Goal: Task Accomplishment & Management: Complete application form

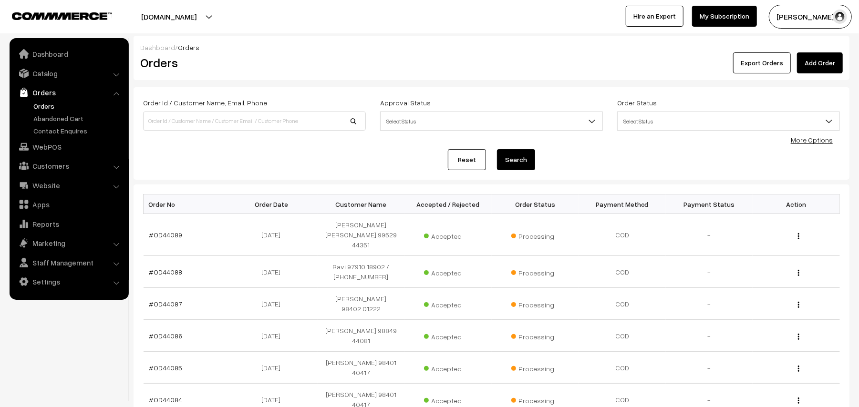
click at [41, 106] on link "Orders" at bounding box center [78, 106] width 94 height 10
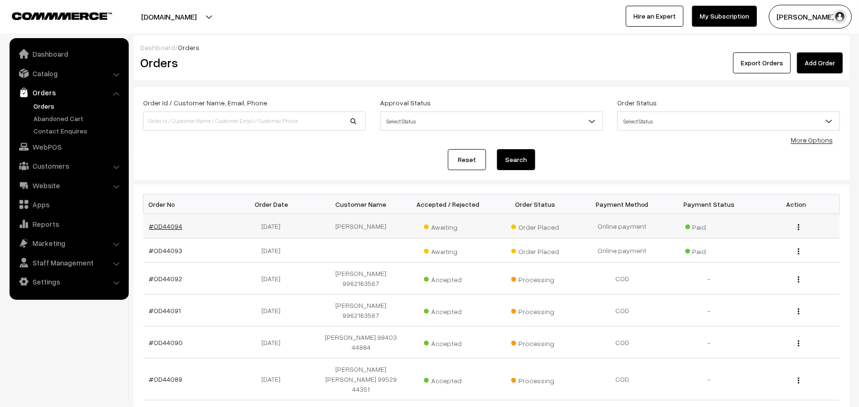
click at [167, 225] on link "#OD44094" at bounding box center [165, 226] width 33 height 8
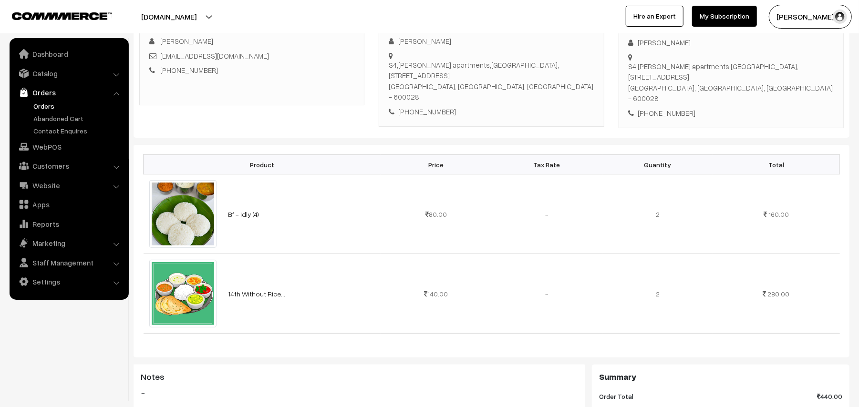
scroll to position [127, 0]
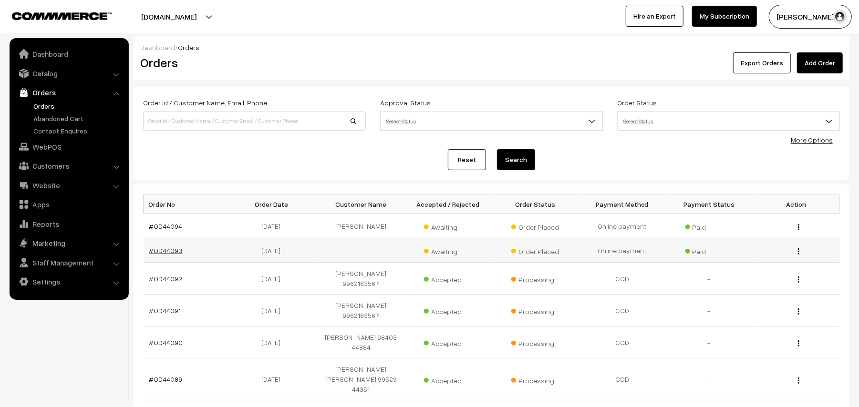
click at [169, 252] on link "#OD44093" at bounding box center [165, 251] width 33 height 8
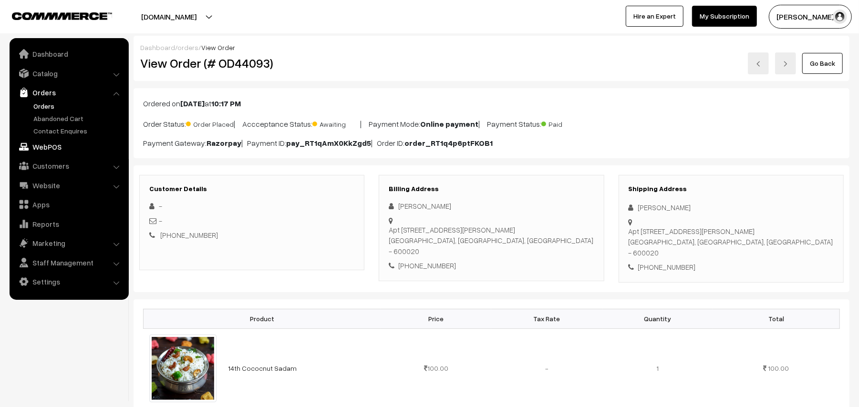
click at [52, 154] on link "WebPOS" at bounding box center [68, 146] width 113 height 17
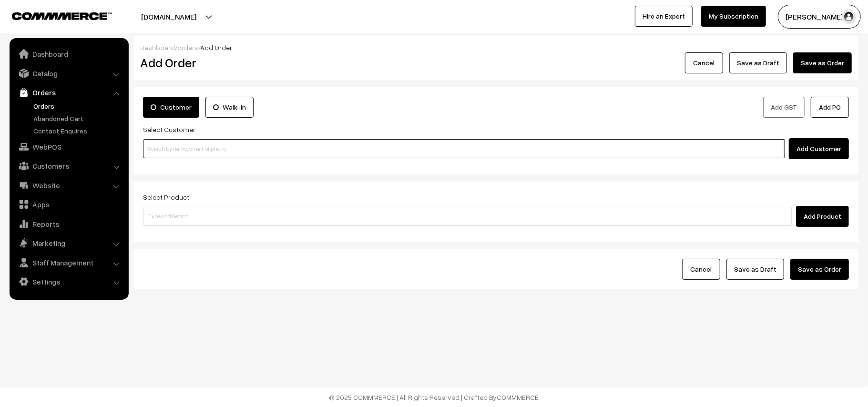
click at [195, 150] on input at bounding box center [464, 148] width 642 height 19
paste input "90370 43597"
click at [170, 166] on link "krishna 90370 43597 Krishna [Annams43@gmail.com] [9037043597]" at bounding box center [466, 166] width 644 height 14
type input "90370 43597"
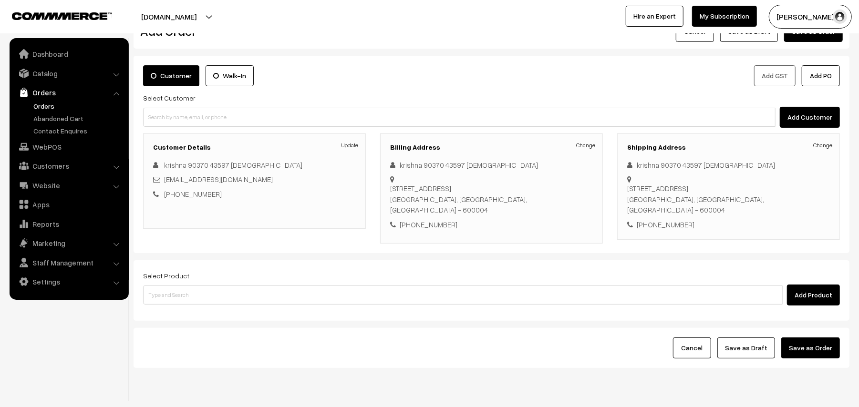
scroll to position [62, 0]
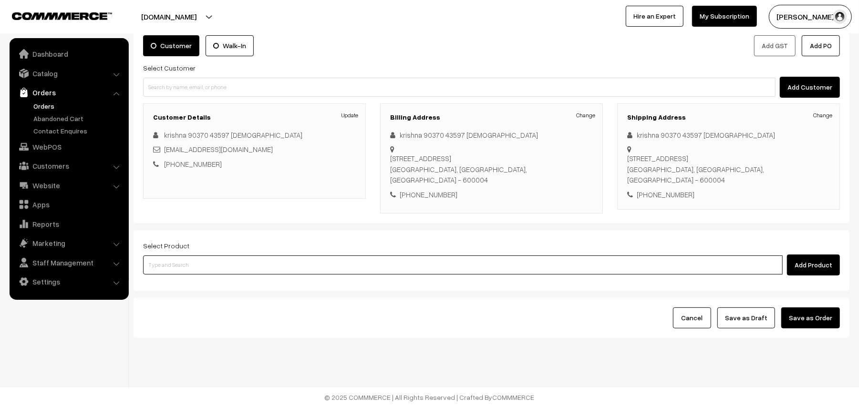
click at [183, 265] on input at bounding box center [462, 265] width 639 height 19
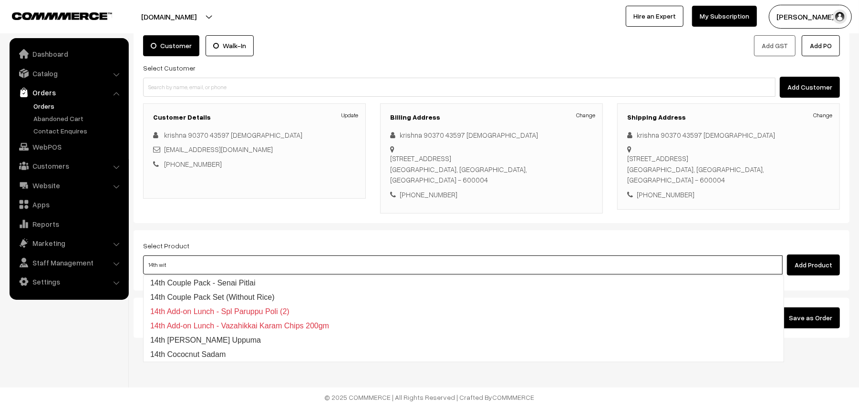
type input "14th with"
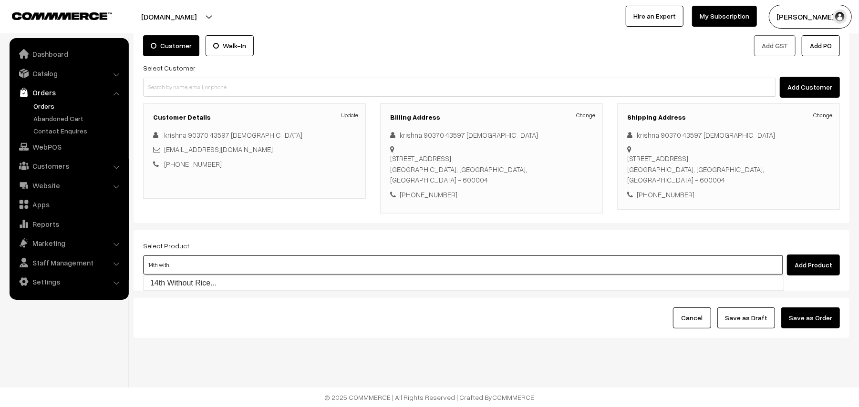
click at [187, 268] on input "14th with" at bounding box center [462, 265] width 639 height 19
click at [185, 281] on link "14th Without Rice..." at bounding box center [464, 283] width 640 height 14
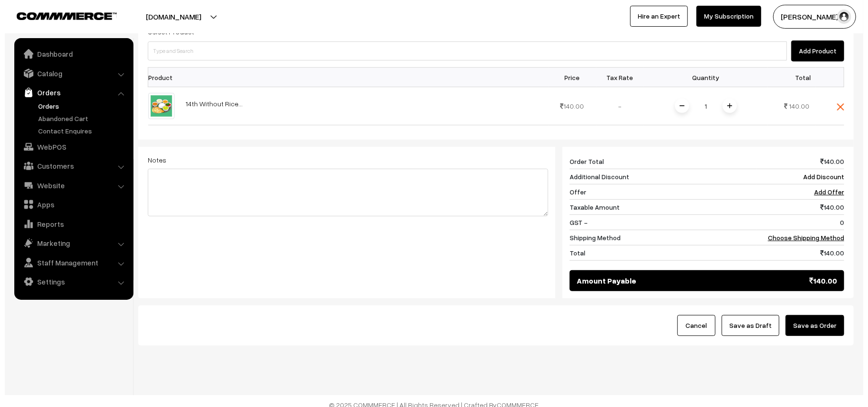
scroll to position [286, 0]
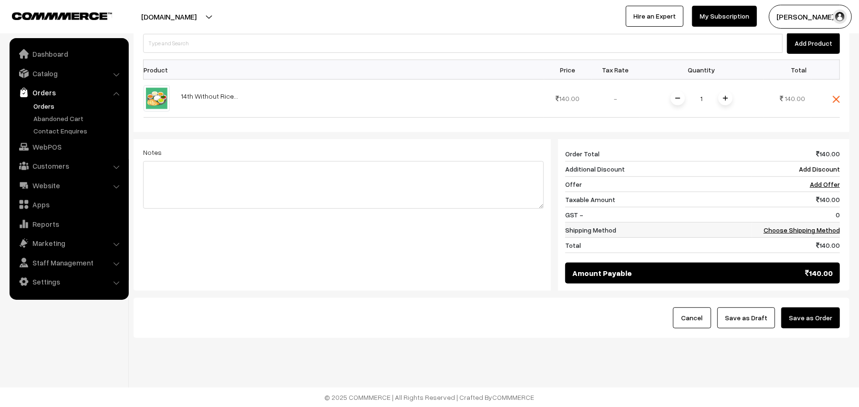
click at [822, 224] on td "Choose Shipping Method" at bounding box center [796, 230] width 88 height 15
click at [813, 231] on link "Choose Shipping Method" at bounding box center [801, 230] width 76 height 8
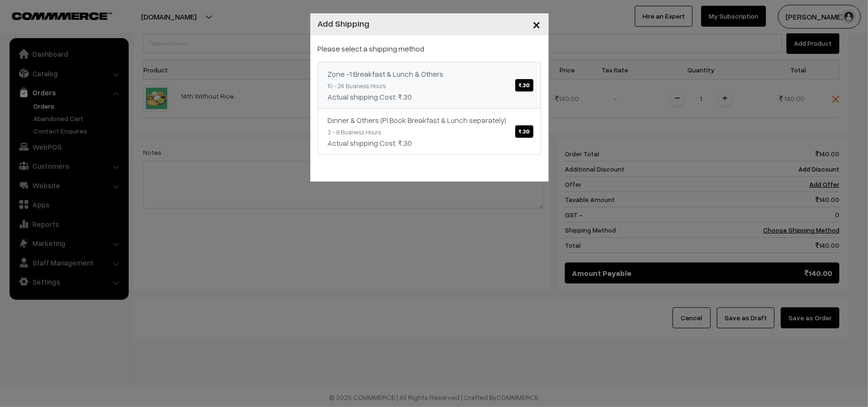
click at [489, 105] on link "Zone -1 Breakfast & Lunch & Others ₹.30 10 - 24 Business Hours Actual shipping …" at bounding box center [429, 85] width 223 height 47
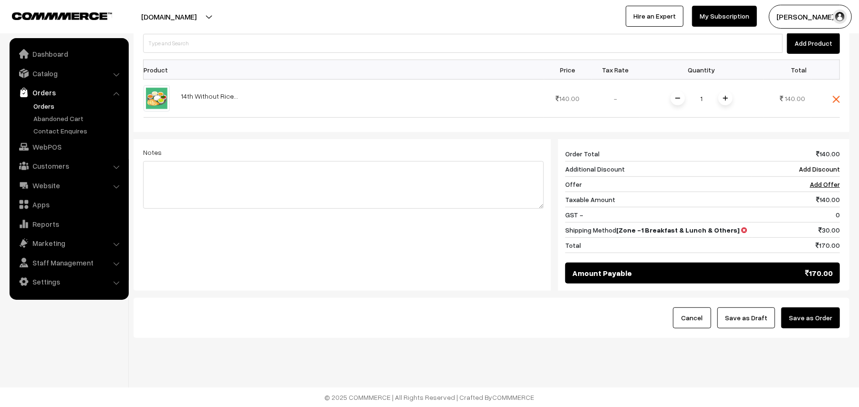
click at [786, 308] on button "Save as Order" at bounding box center [810, 318] width 59 height 21
click at [791, 309] on div "Dashboard / orders / Add Order Add Order Cancel Please Wait… Please Wait… Pleas…" at bounding box center [492, 46] width 716 height 586
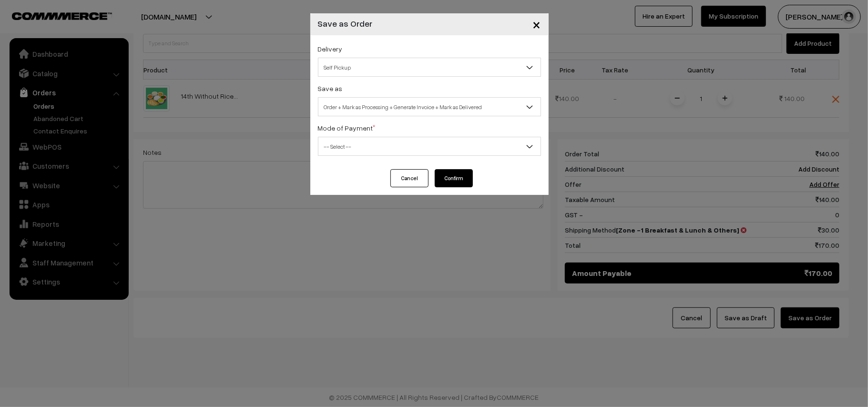
click at [378, 78] on div "Delivery Self Pickup Zone -1 Breakfast & Lunch & Others (₹30) (10 - 24 Business…" at bounding box center [429, 102] width 238 height 134
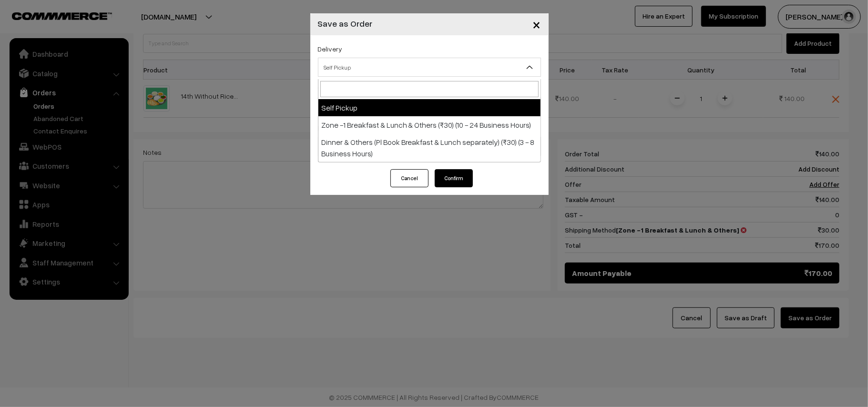
click at [363, 63] on span "Self Pickup" at bounding box center [430, 67] width 222 height 17
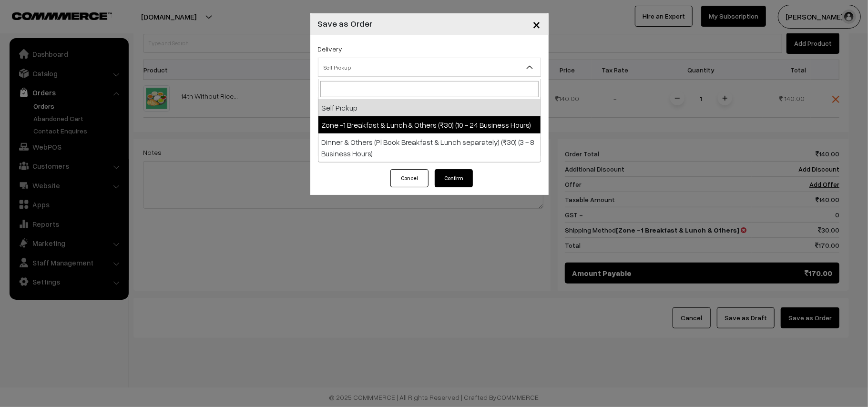
select select "ZON1"
select select "3"
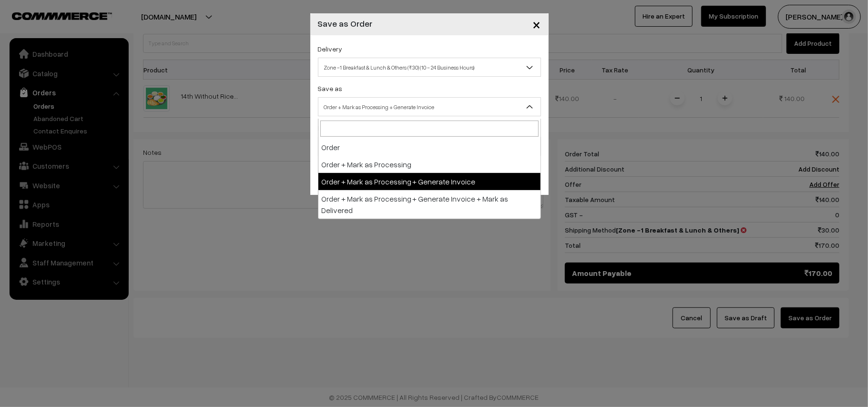
click at [393, 107] on span "Order + Mark as Processing + Generate Invoice" at bounding box center [430, 107] width 222 height 17
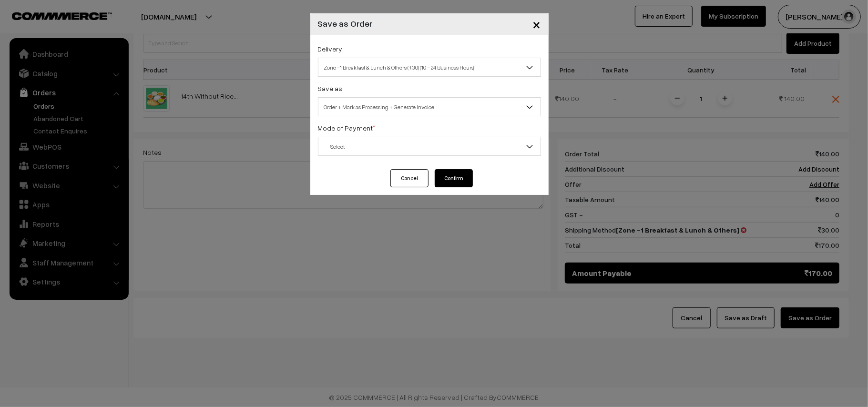
click at [341, 151] on span "-- Select --" at bounding box center [430, 146] width 222 height 17
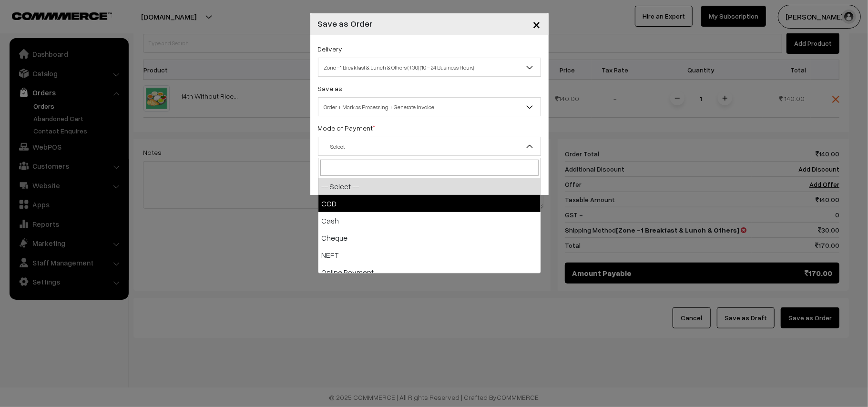
select select "1"
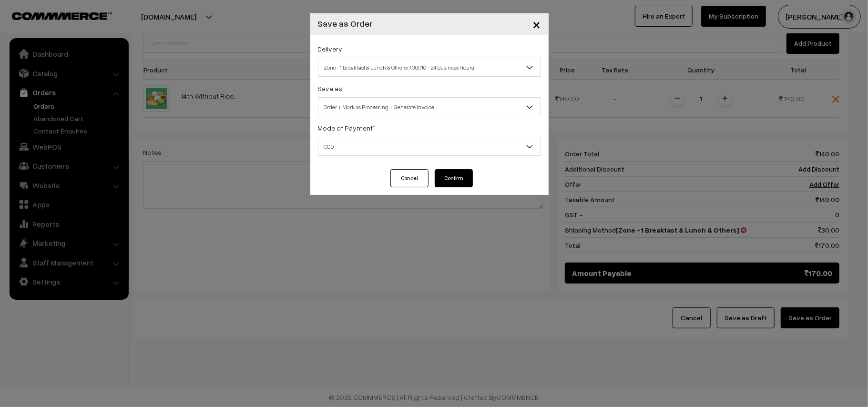
click at [462, 178] on button "Confirm" at bounding box center [454, 178] width 38 height 18
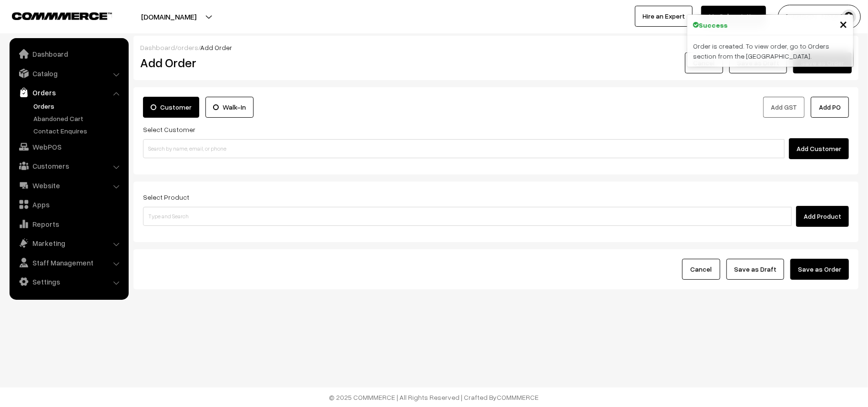
click at [45, 109] on link "Orders" at bounding box center [78, 106] width 94 height 10
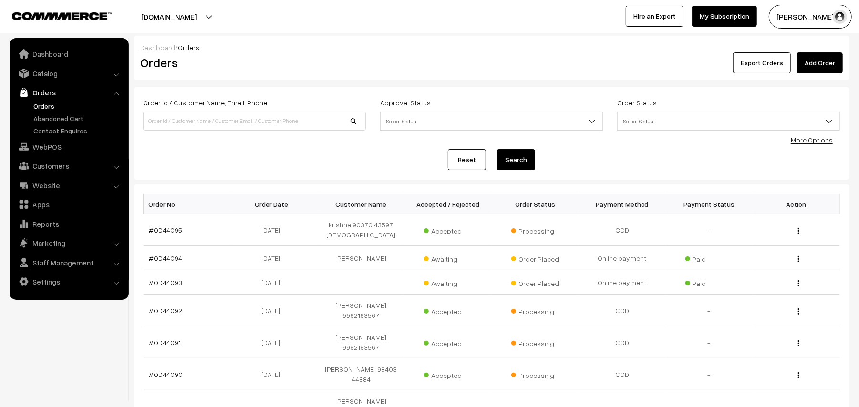
click at [48, 108] on link "Orders" at bounding box center [78, 106] width 94 height 10
click at [44, 105] on link "Orders" at bounding box center [78, 106] width 94 height 10
click at [46, 105] on link "Orders" at bounding box center [78, 106] width 94 height 10
click at [171, 227] on link "#OD44095" at bounding box center [165, 230] width 33 height 8
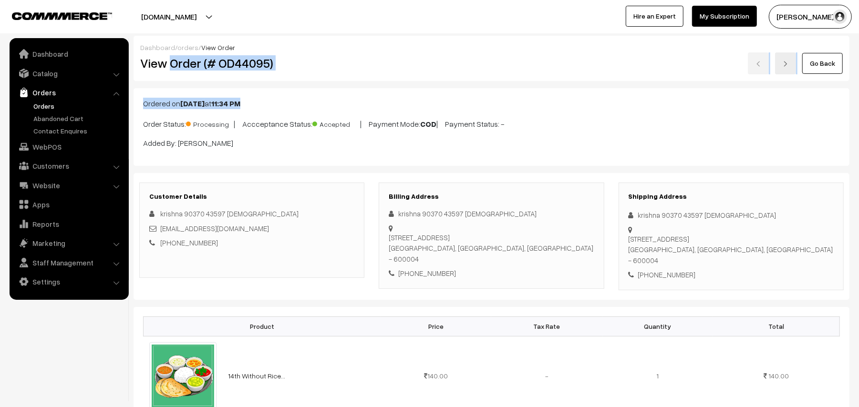
drag, startPoint x: 173, startPoint y: 62, endPoint x: 359, endPoint y: 82, distance: 187.1
copy div "Order (# OD44095) Go Back Ordered on [DATE] 11:34 PM"
click at [196, 63] on h2 "View Order (# OD44095)" at bounding box center [252, 63] width 225 height 15
drag, startPoint x: 167, startPoint y: 59, endPoint x: 352, endPoint y: 72, distance: 185.5
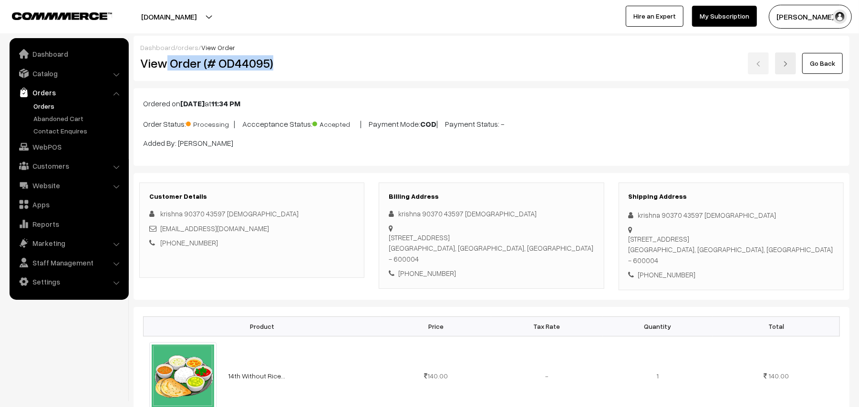
click at [352, 72] on div "View Order (# OD44095)" at bounding box center [252, 63] width 239 height 22
copy h2 "Order (# OD44095)"
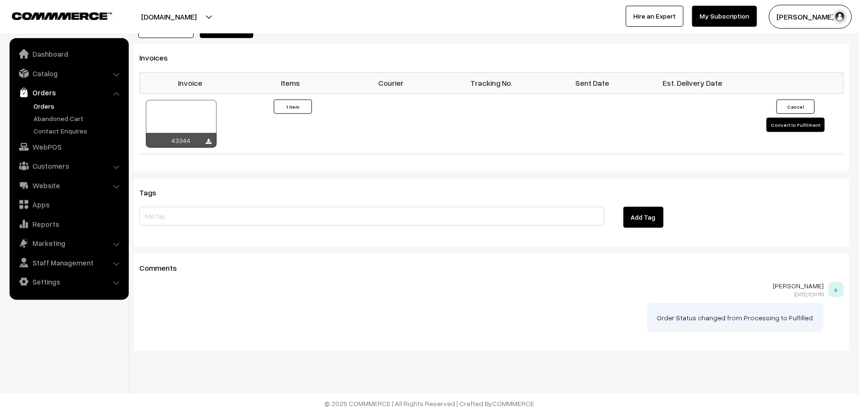
scroll to position [645, 0]
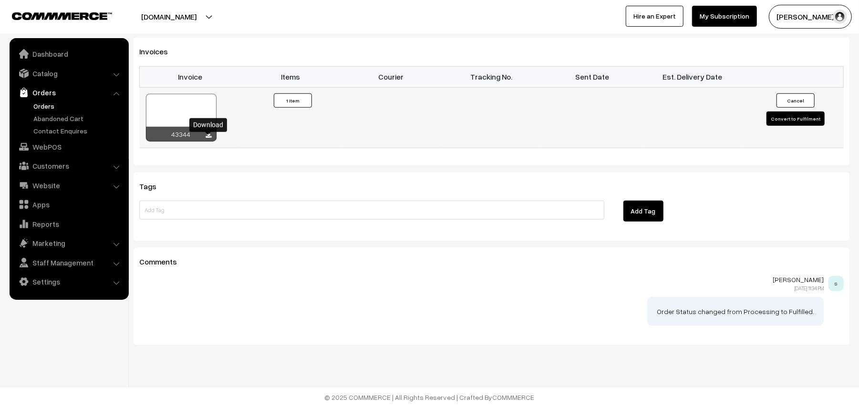
click at [211, 136] on icon at bounding box center [209, 136] width 6 height 6
click at [54, 107] on link "Orders" at bounding box center [78, 106] width 94 height 10
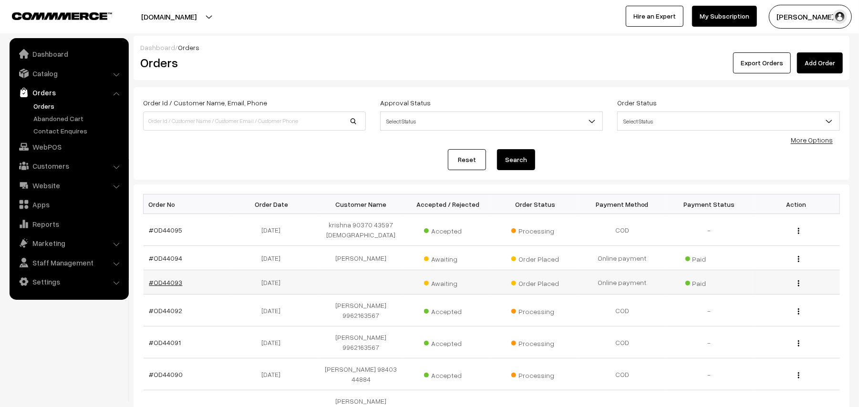
click at [164, 282] on link "#OD44093" at bounding box center [165, 282] width 33 height 8
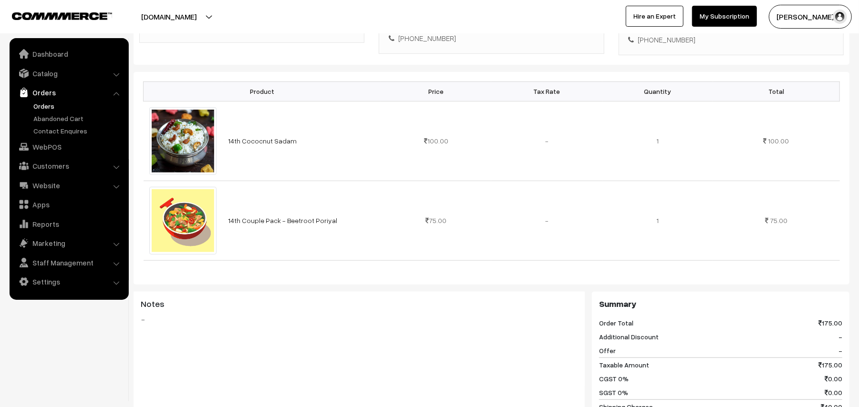
scroll to position [63, 0]
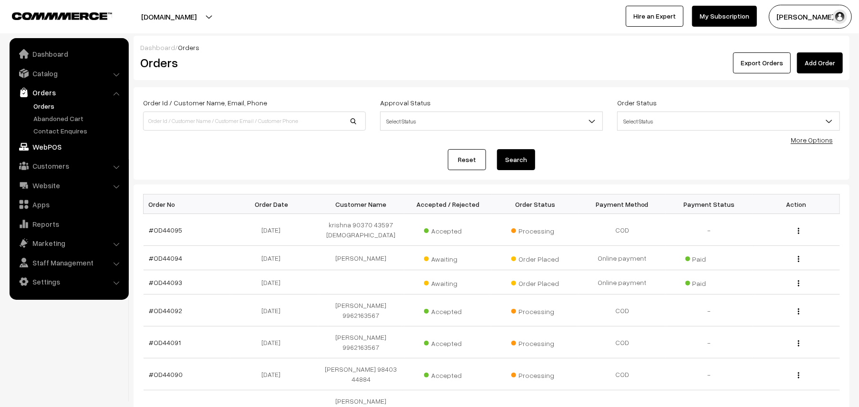
click at [42, 140] on link "WebPOS" at bounding box center [68, 146] width 113 height 17
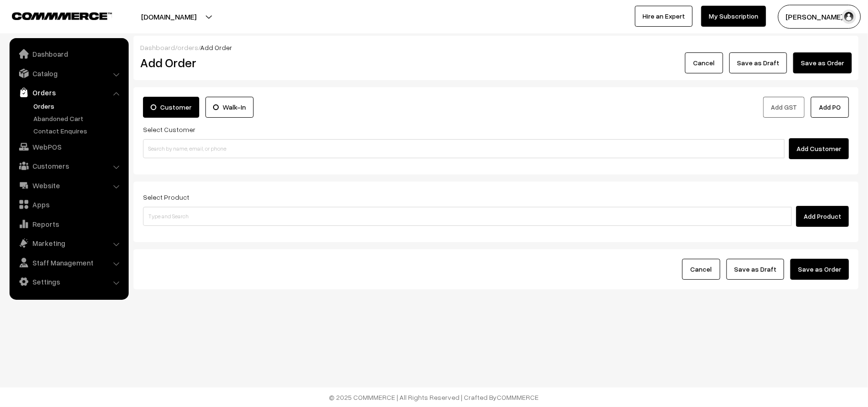
click at [201, 138] on div "Select Customer Add Customer" at bounding box center [496, 142] width 706 height 36
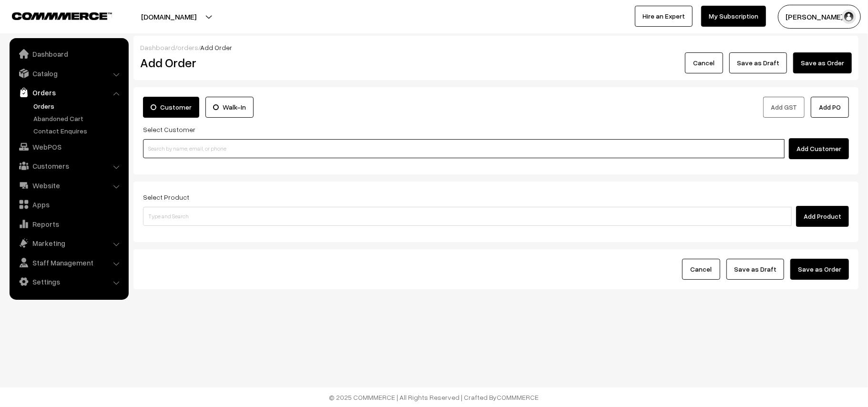
click at [195, 143] on input at bounding box center [464, 148] width 642 height 19
paste input "98417 78087"
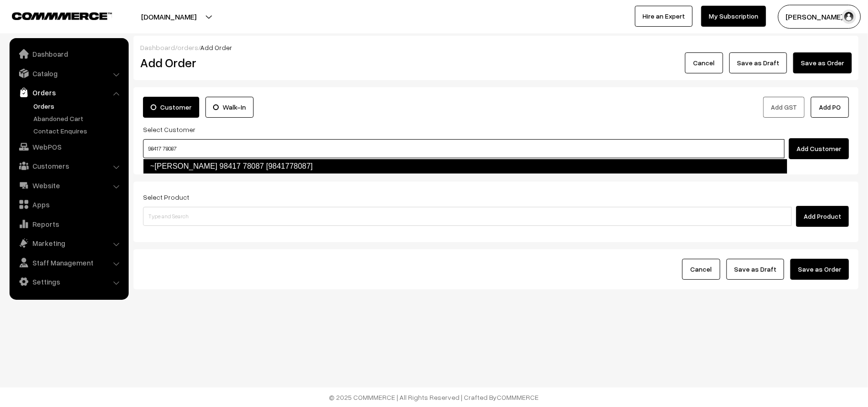
click at [168, 166] on link "~Nandhini Giridhar 98417 78087 [9841778087]" at bounding box center [465, 166] width 645 height 15
type input "98417 78087"
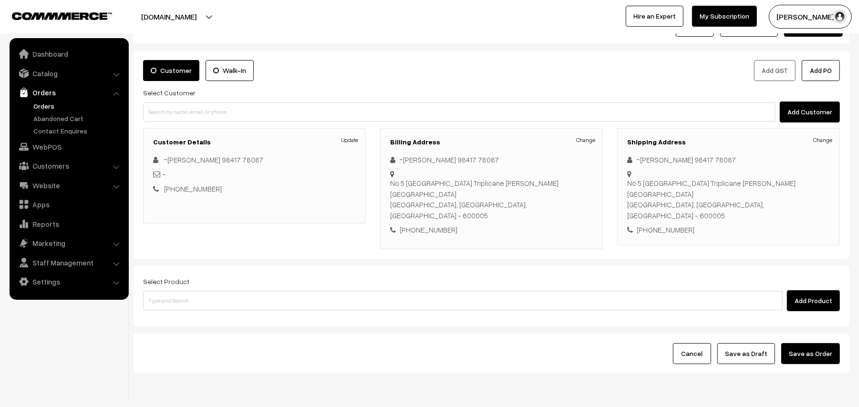
scroll to position [48, 0]
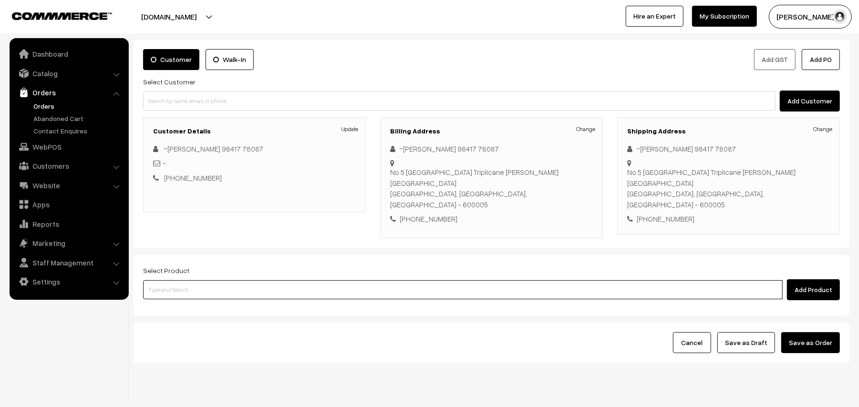
click at [187, 280] on input at bounding box center [462, 289] width 639 height 19
type input "idly"
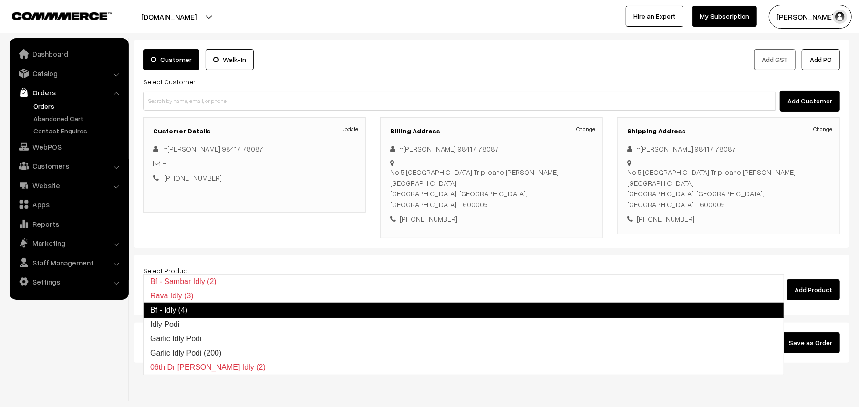
drag, startPoint x: 144, startPoint y: 318, endPoint x: 164, endPoint y: 314, distance: 20.4
click at [164, 314] on ul "Bf - Sambar Idly (2) Rava Idly (3) Bf - Idly (4) Idly Podi Garlic Idly Podi Gar…" at bounding box center [463, 324] width 641 height 101
click at [164, 314] on link "Bf - Idly (4)" at bounding box center [463, 310] width 641 height 15
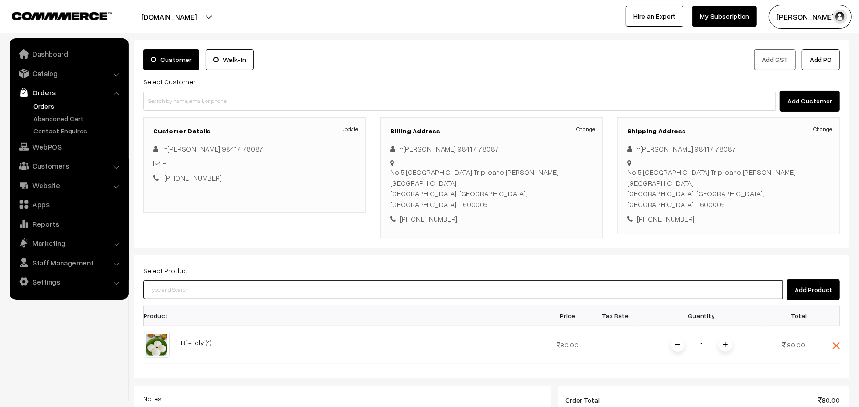
click at [188, 280] on input at bounding box center [462, 289] width 639 height 19
type input "vadai"
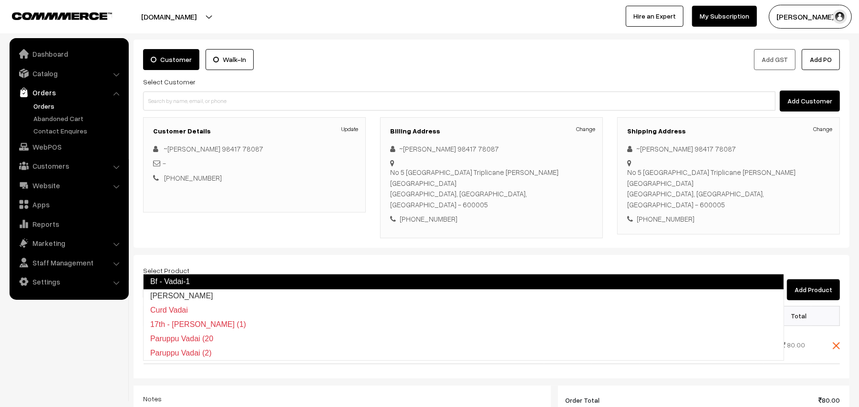
click at [178, 285] on link "Bf - Vadai-1" at bounding box center [463, 281] width 641 height 15
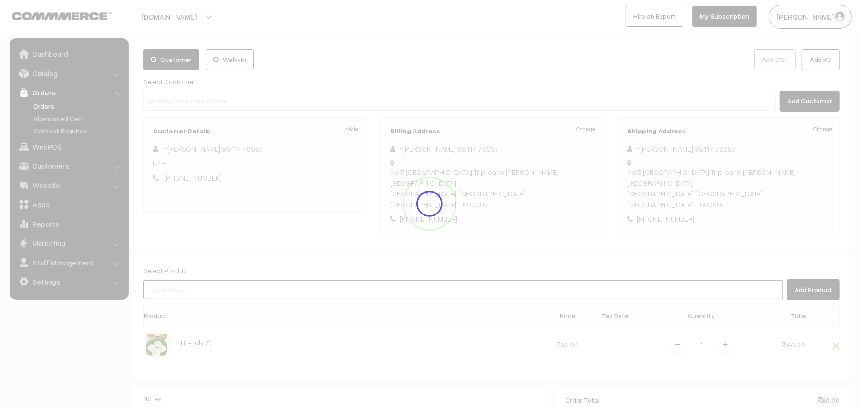
click at [193, 280] on input at bounding box center [462, 289] width 639 height 19
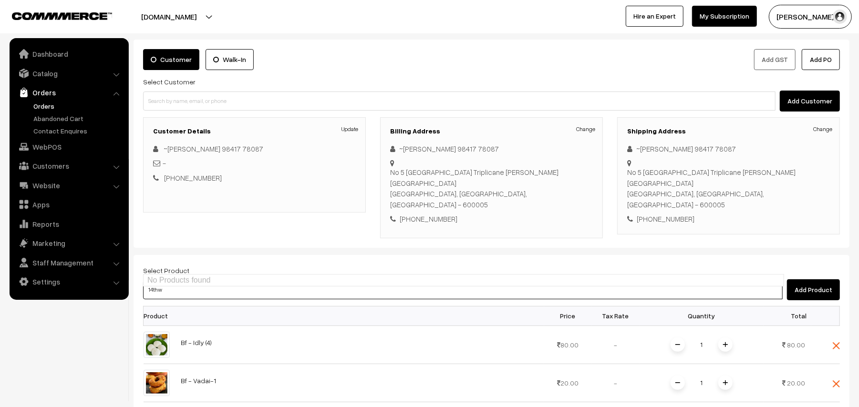
type input "14thwi"
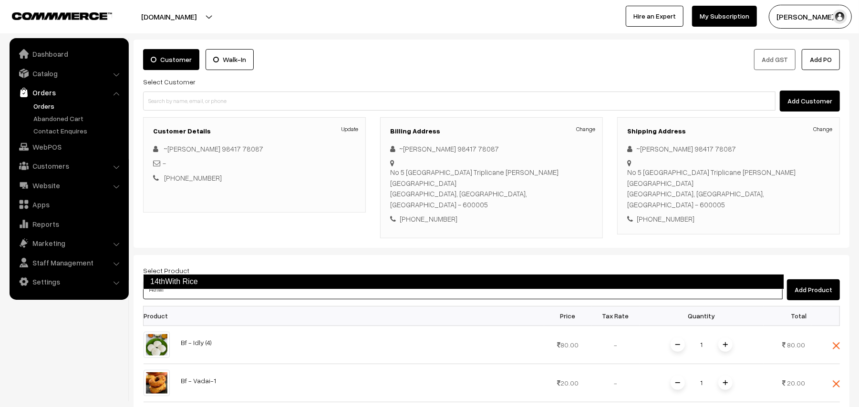
click at [189, 283] on link "14thWith Rice" at bounding box center [463, 281] width 641 height 15
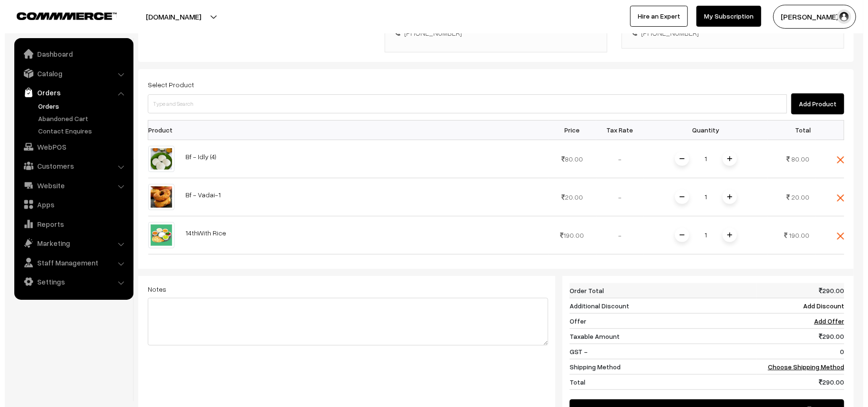
scroll to position [238, 0]
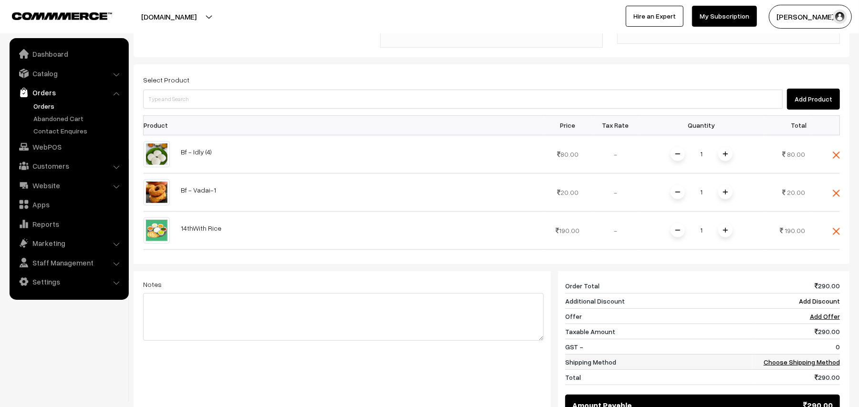
click at [807, 354] on td "Choose Shipping Method" at bounding box center [796, 361] width 88 height 15
click at [802, 358] on link "Choose Shipping Method" at bounding box center [801, 362] width 76 height 8
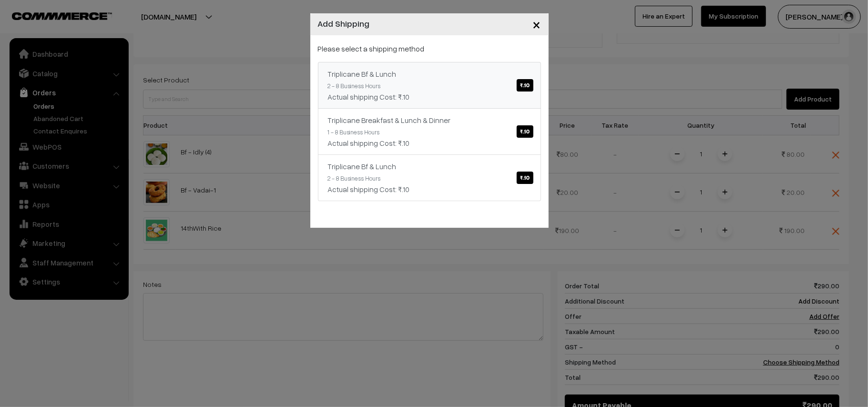
click at [455, 96] on div "Actual shipping Cost: ₹.10" at bounding box center [429, 96] width 203 height 11
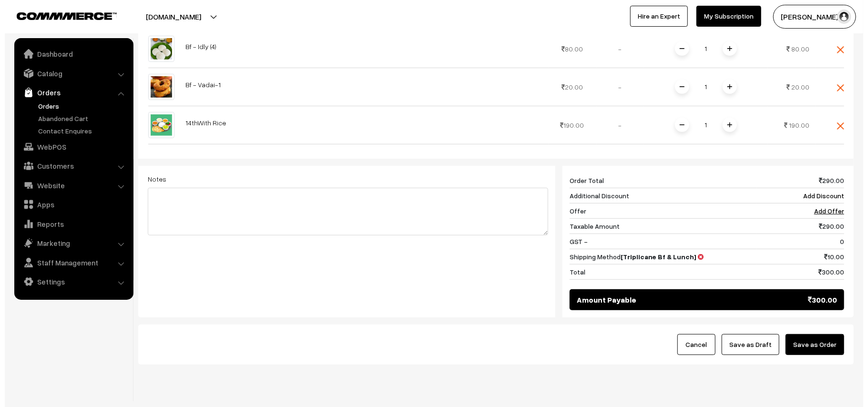
scroll to position [347, 0]
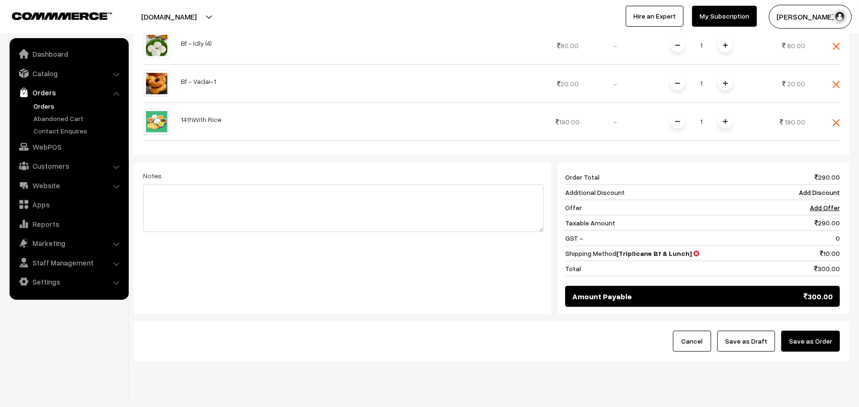
click at [802, 331] on button "Save as Order" at bounding box center [810, 341] width 59 height 21
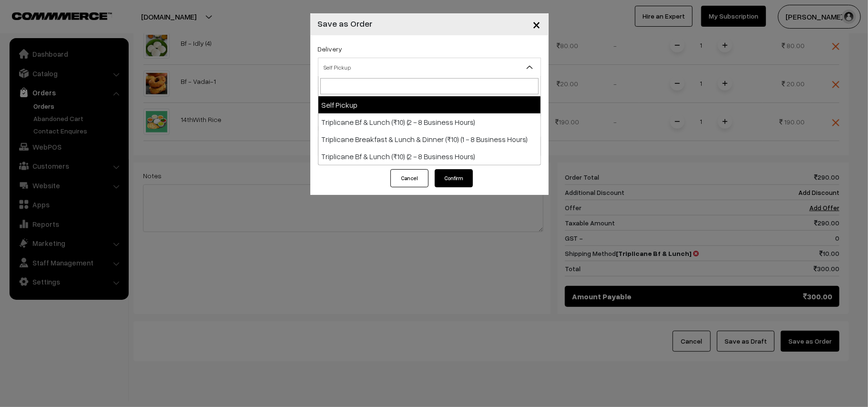
click at [370, 67] on span "Self Pickup" at bounding box center [430, 67] width 222 height 17
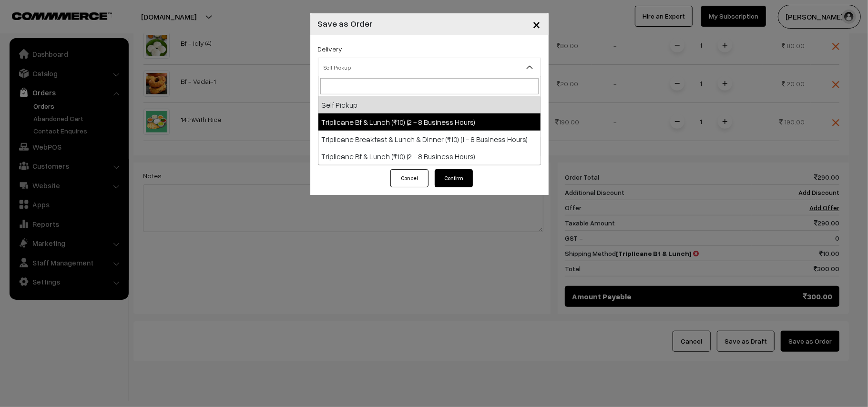
select select "TO1"
select select "3"
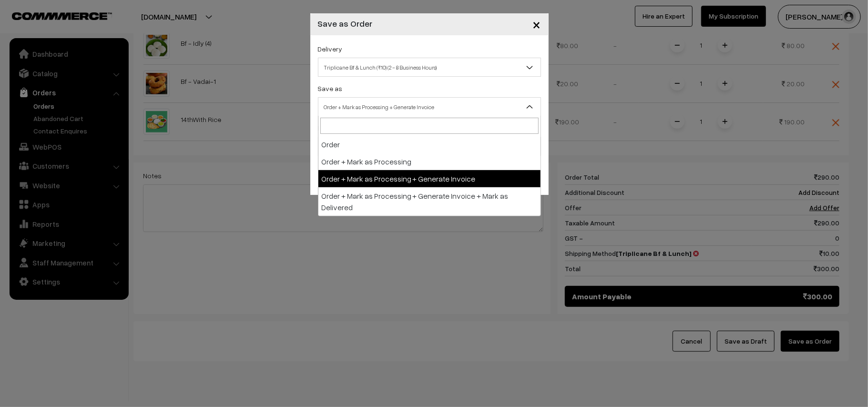
click at [393, 113] on span "Order + Mark as Processing + Generate Invoice" at bounding box center [430, 107] width 222 height 17
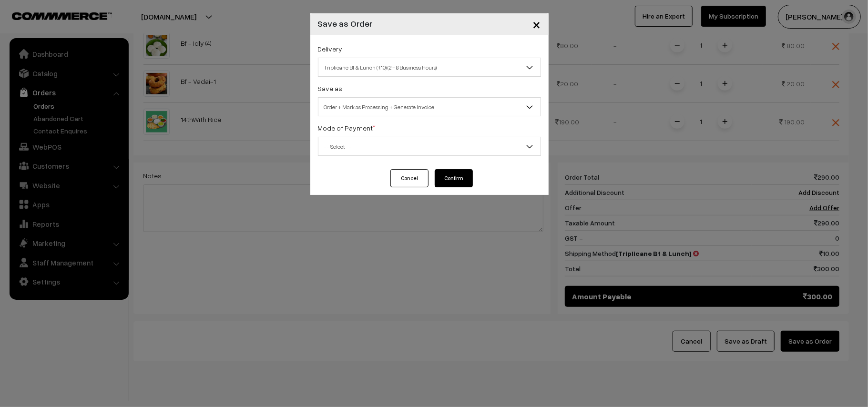
click at [361, 157] on div "Delivery Self Pickup Triplicane Bf & Lunch (₹10) (2 - 8 Business Hours) Triplic…" at bounding box center [429, 102] width 238 height 134
click at [340, 145] on span "-- Select --" at bounding box center [430, 146] width 222 height 17
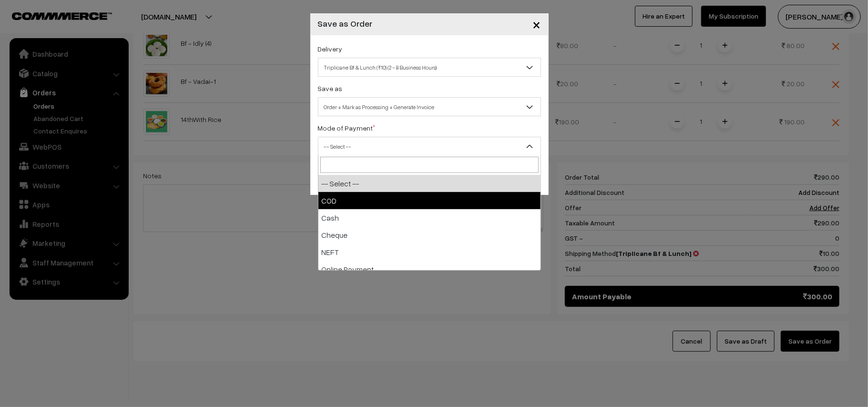
drag, startPoint x: 343, startPoint y: 194, endPoint x: 401, endPoint y: 184, distance: 58.6
select select "1"
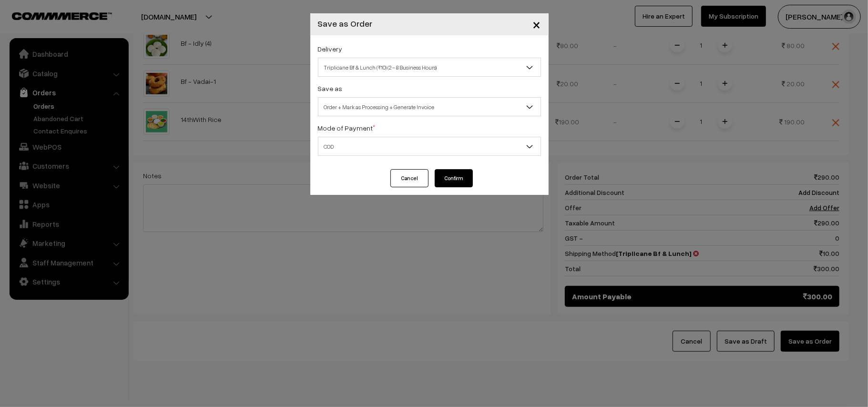
click at [462, 180] on button "Confirm" at bounding box center [454, 178] width 38 height 18
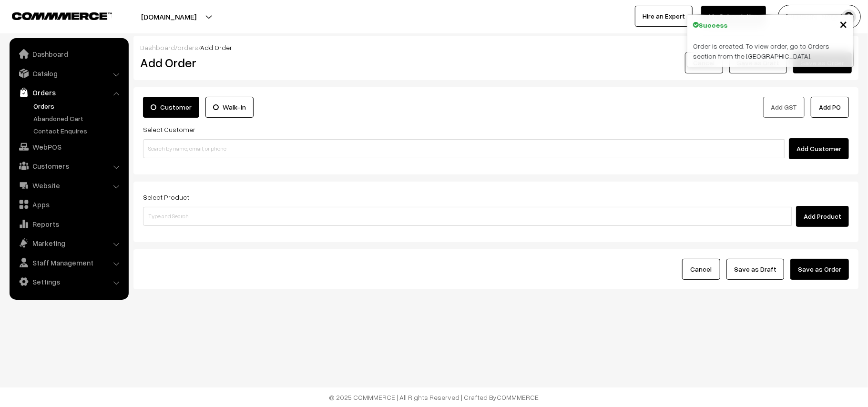
click at [48, 107] on link "Orders" at bounding box center [78, 106] width 94 height 10
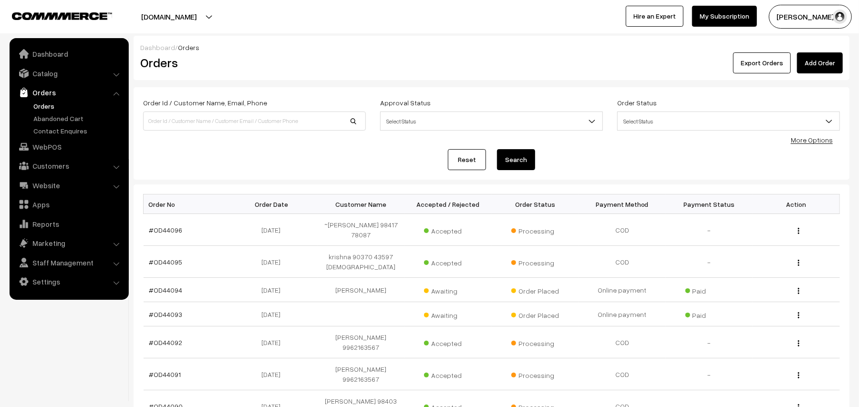
click at [175, 233] on link "#OD44096" at bounding box center [165, 230] width 33 height 8
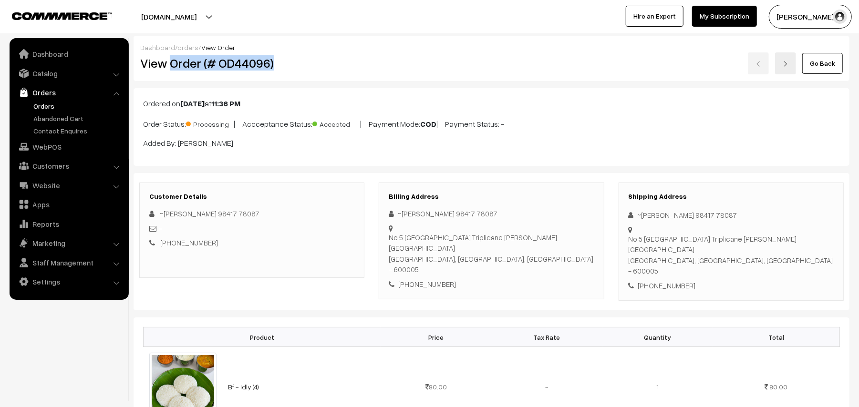
drag, startPoint x: 172, startPoint y: 60, endPoint x: 328, endPoint y: 72, distance: 156.4
click at [328, 72] on div "View Order (# OD44096)" at bounding box center [252, 63] width 239 height 22
copy h2 "Order (# OD44096)"
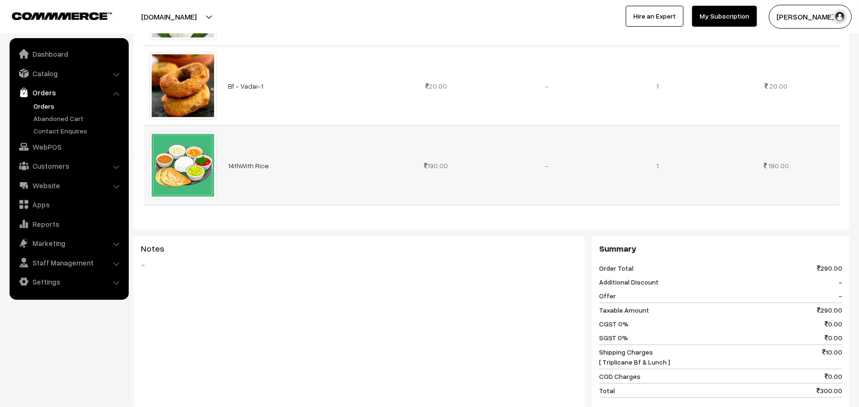
scroll to position [508, 0]
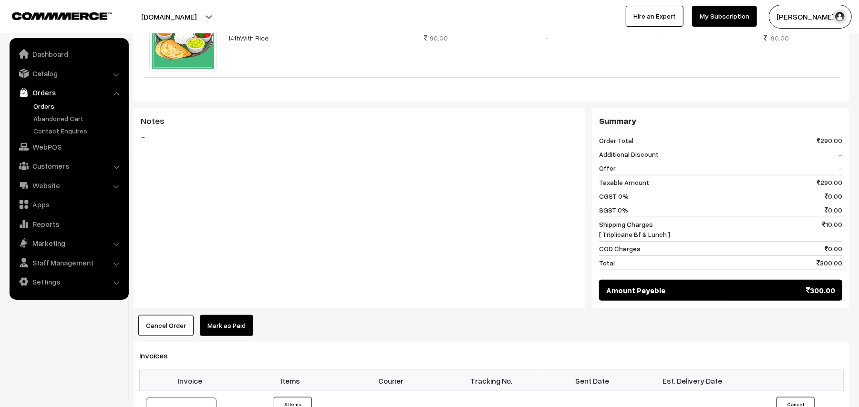
click at [384, 279] on div "Notes -" at bounding box center [359, 208] width 451 height 199
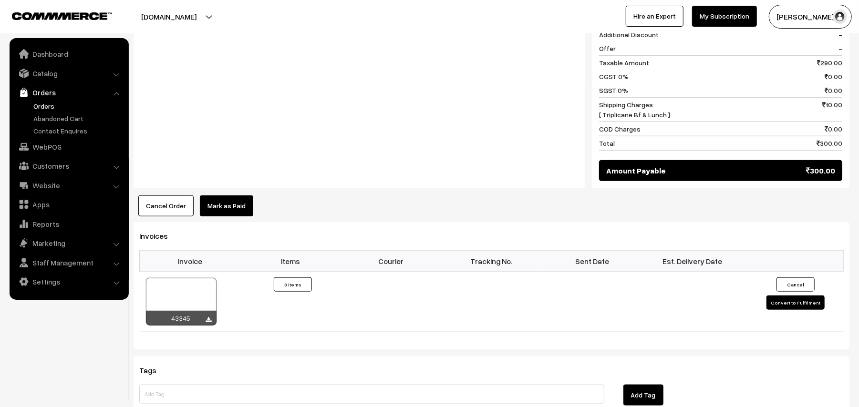
scroll to position [763, 0]
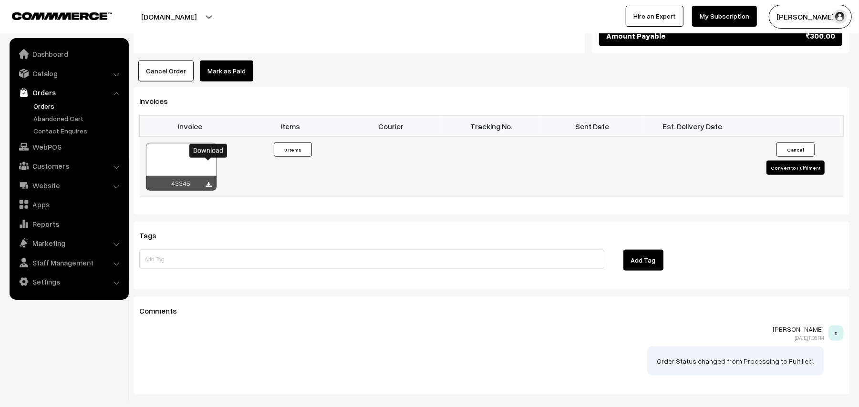
click at [209, 182] on icon at bounding box center [209, 185] width 6 height 6
click at [49, 141] on link "WebPOS" at bounding box center [68, 146] width 113 height 17
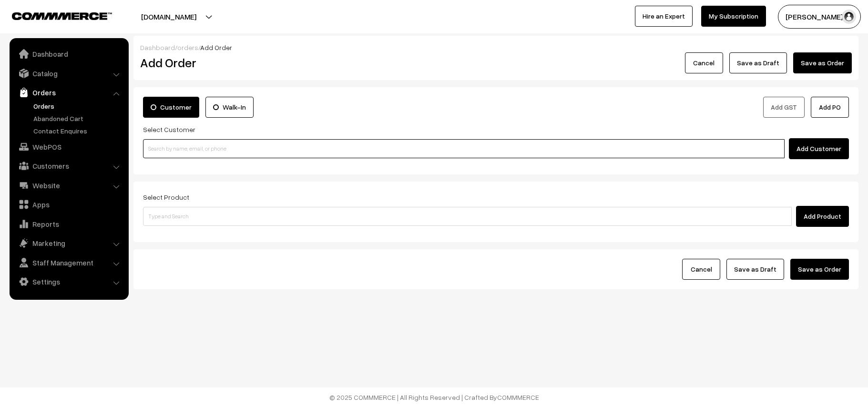
click at [221, 145] on input at bounding box center [464, 148] width 642 height 19
paste input "99416 42097"
click at [161, 143] on input "99416 42097" at bounding box center [464, 148] width 642 height 19
click at [186, 163] on link "Lavanya 9941642097 [9941642097]" at bounding box center [466, 166] width 644 height 14
type input "9941642097"
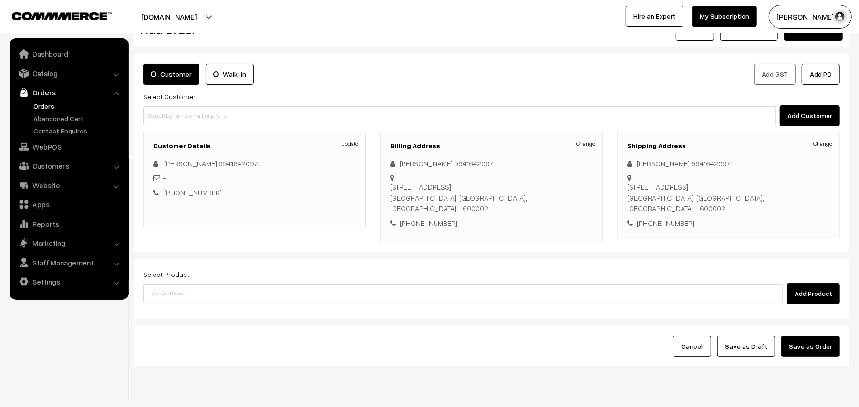
scroll to position [48, 0]
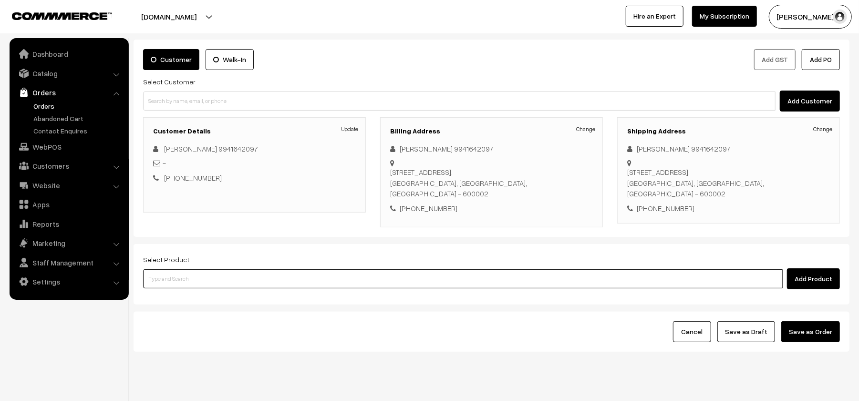
click at [216, 271] on input at bounding box center [462, 278] width 639 height 19
type input "idly"
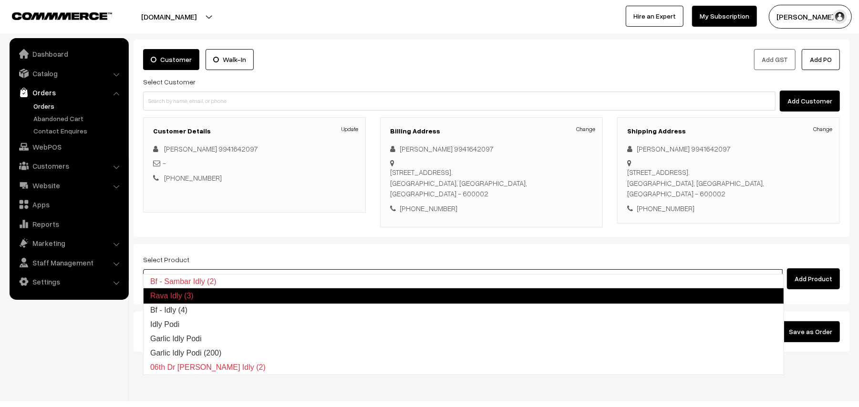
click at [191, 311] on link "Bf - Idly (4)" at bounding box center [464, 310] width 640 height 14
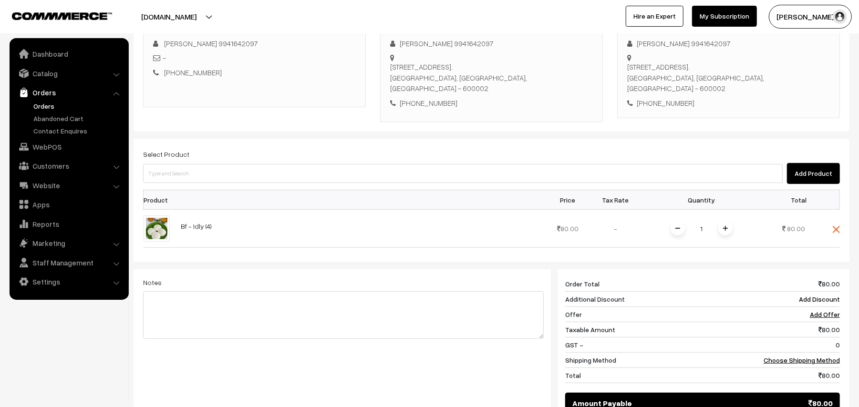
scroll to position [175, 0]
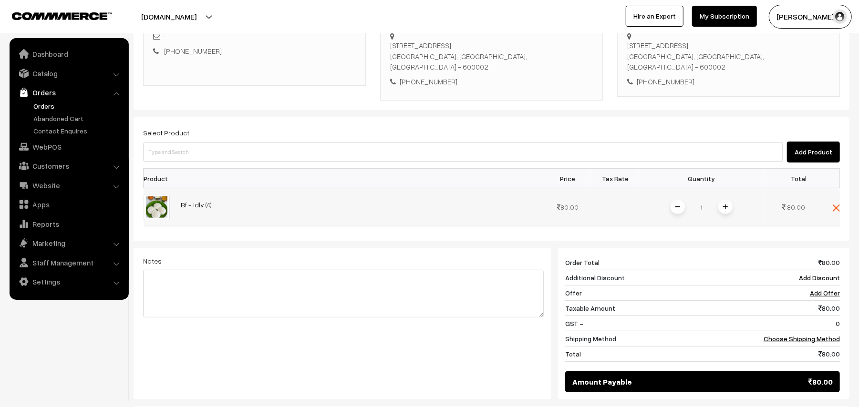
click at [725, 205] on img at bounding box center [725, 207] width 5 height 5
click at [802, 335] on link "Choose Shipping Method" at bounding box center [801, 339] width 76 height 8
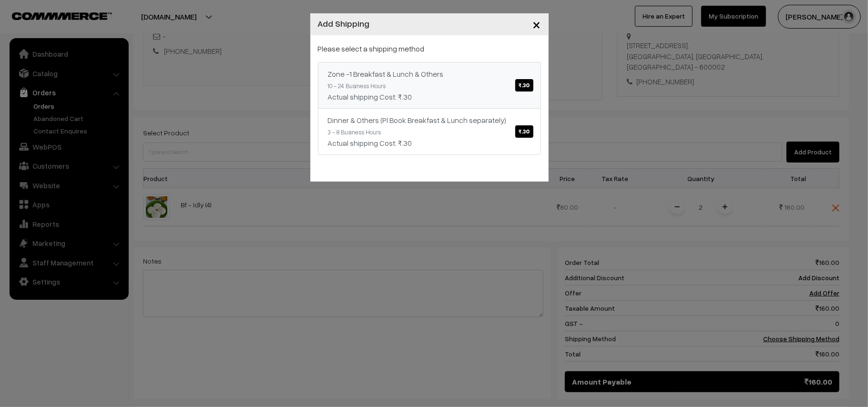
click at [423, 75] on div "Zone -1 Breakfast & Lunch & Others ₹.30" at bounding box center [429, 73] width 203 height 11
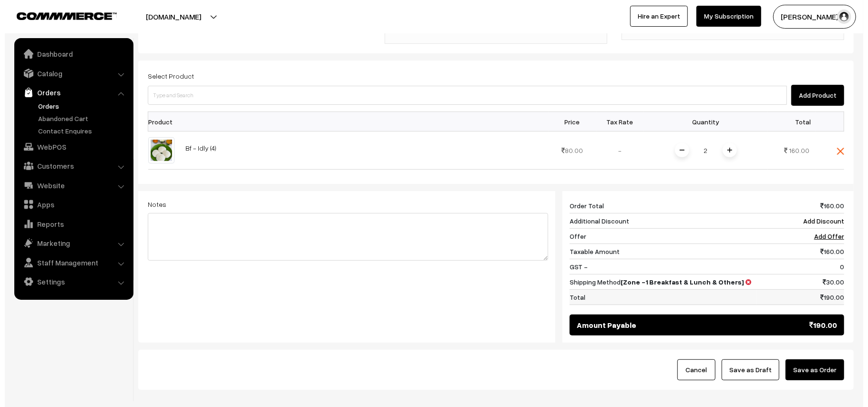
scroll to position [271, 0]
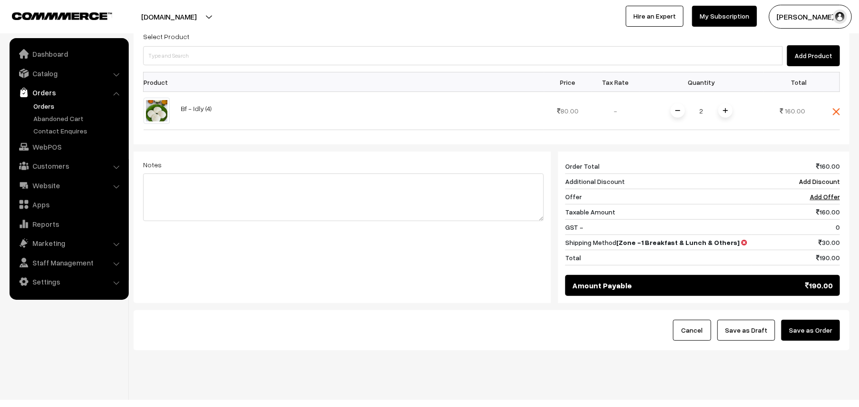
click at [819, 322] on button "Save as Order" at bounding box center [810, 330] width 59 height 21
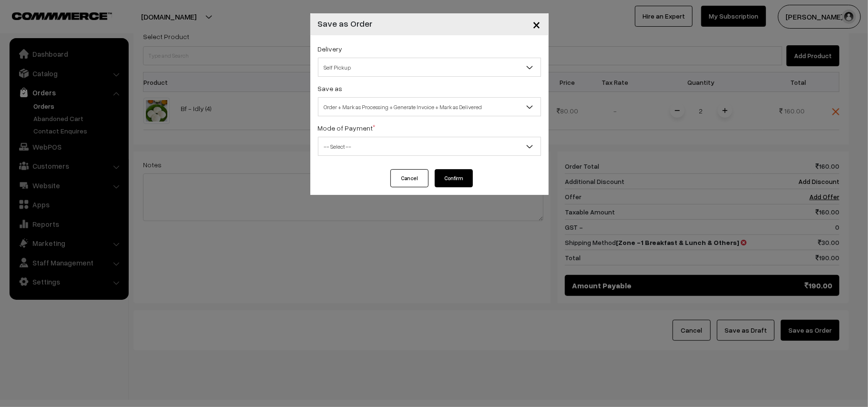
click at [375, 73] on span "Self Pickup" at bounding box center [430, 67] width 222 height 17
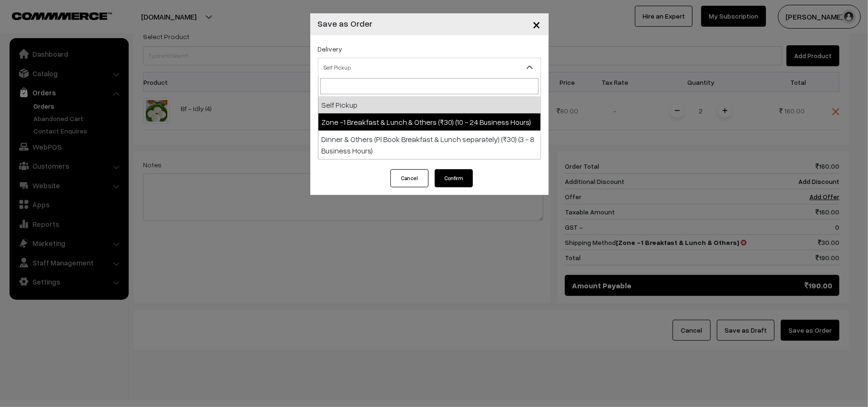
select select "ZON1"
select select "3"
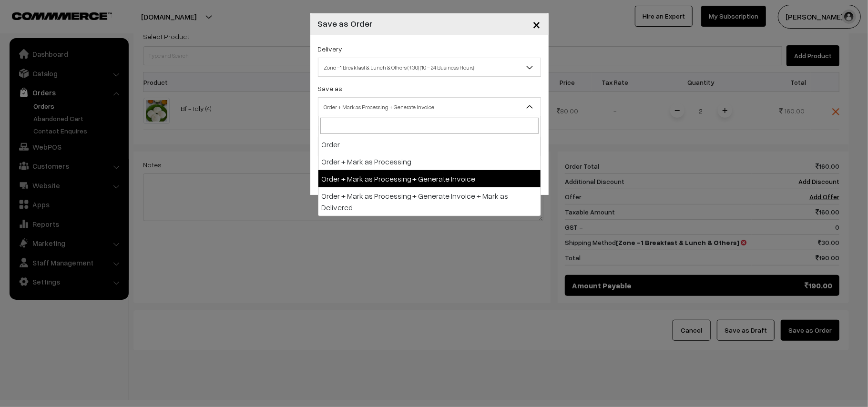
click at [383, 104] on span "Order + Mark as Processing + Generate Invoice" at bounding box center [430, 107] width 222 height 17
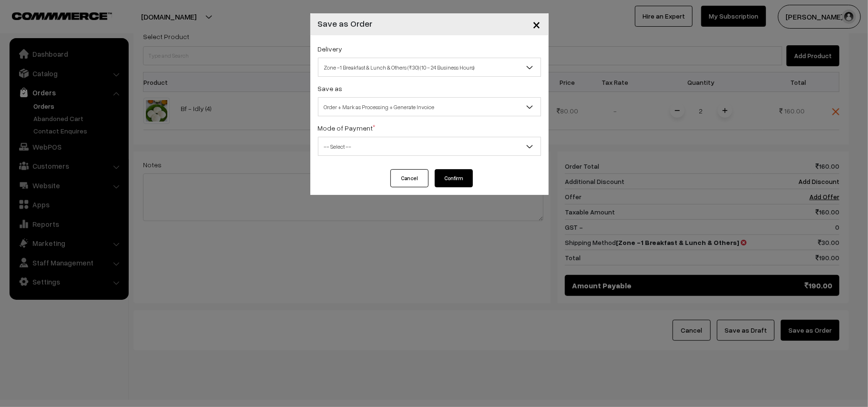
click at [376, 147] on span "-- Select --" at bounding box center [430, 146] width 222 height 17
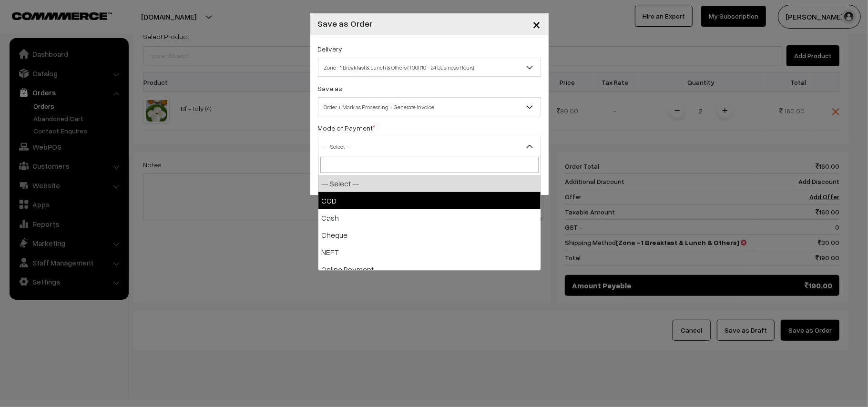
drag, startPoint x: 357, startPoint y: 196, endPoint x: 363, endPoint y: 197, distance: 6.7
select select "1"
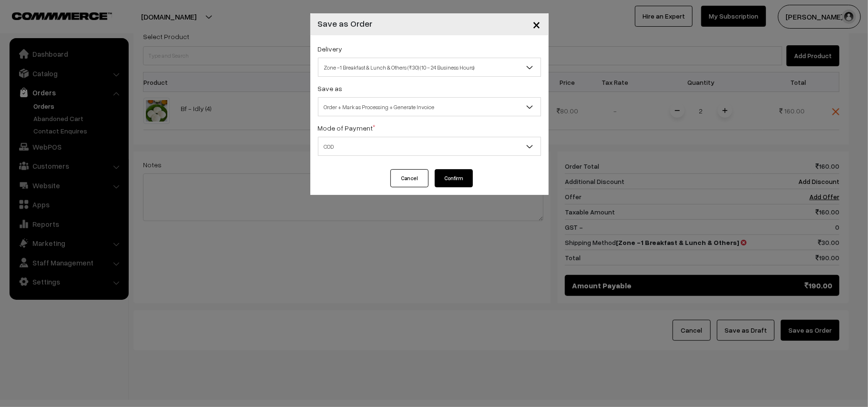
click at [466, 185] on button "Confirm" at bounding box center [454, 178] width 38 height 18
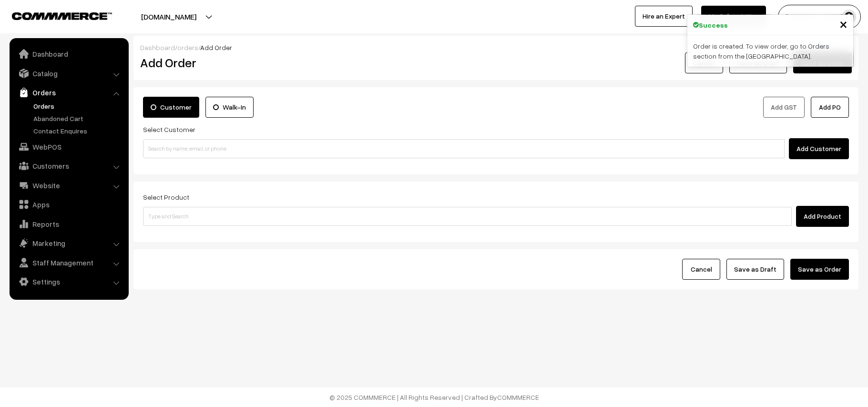
click at [41, 105] on link "Orders" at bounding box center [78, 106] width 94 height 10
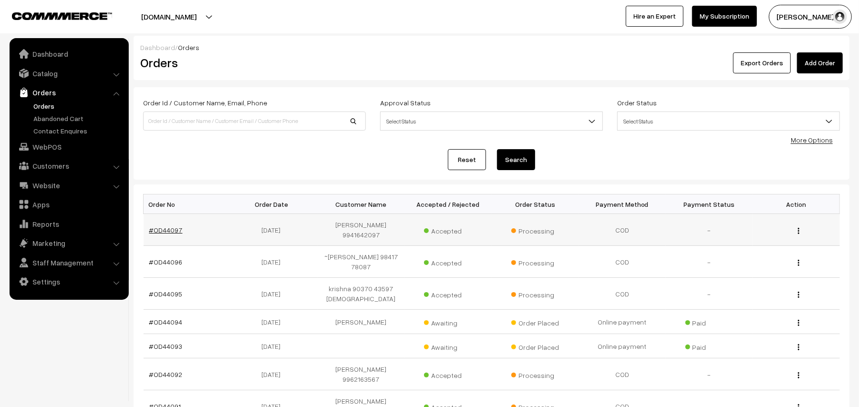
click at [176, 226] on link "#OD44097" at bounding box center [165, 230] width 33 height 8
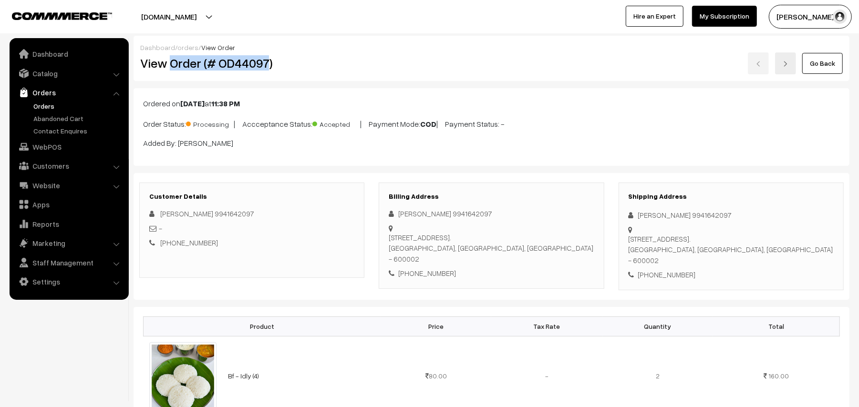
drag, startPoint x: 170, startPoint y: 59, endPoint x: 268, endPoint y: 62, distance: 97.8
click at [268, 62] on h2 "View Order (# OD44097)" at bounding box center [252, 63] width 225 height 15
copy h2 "Order (# OD44097"
click at [278, 58] on h2 "View Order (# OD44097)" at bounding box center [252, 63] width 225 height 15
copy h2 "Order (# OD44097)"
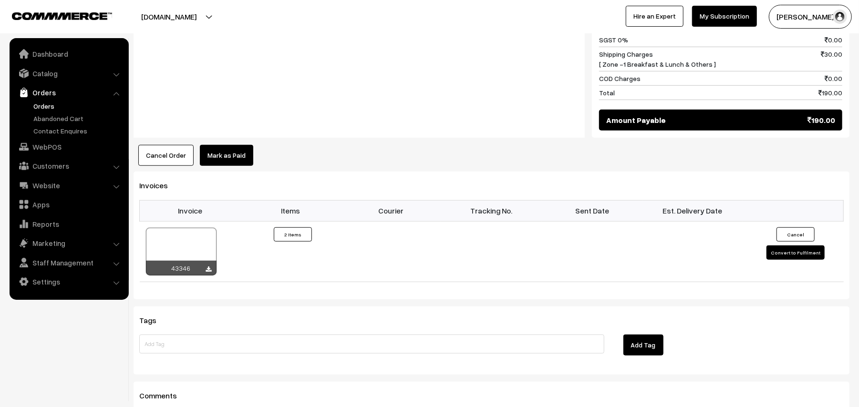
scroll to position [632, 0]
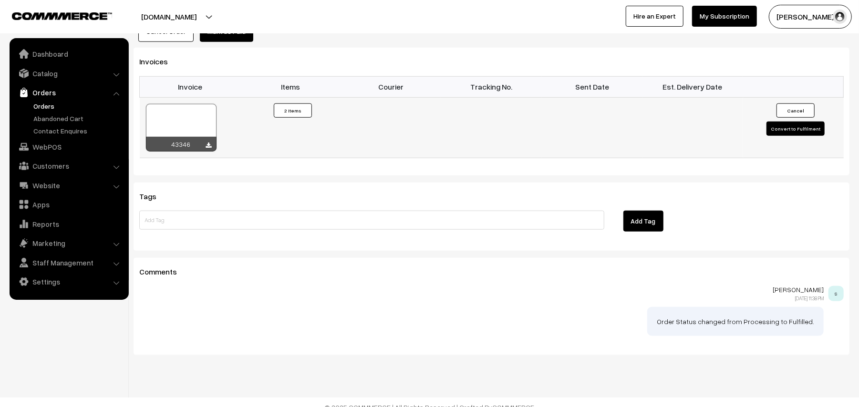
click at [212, 139] on div "43346" at bounding box center [181, 144] width 71 height 15
click at [208, 143] on icon at bounding box center [209, 146] width 6 height 6
